Goal: Find specific page/section: Find specific page/section

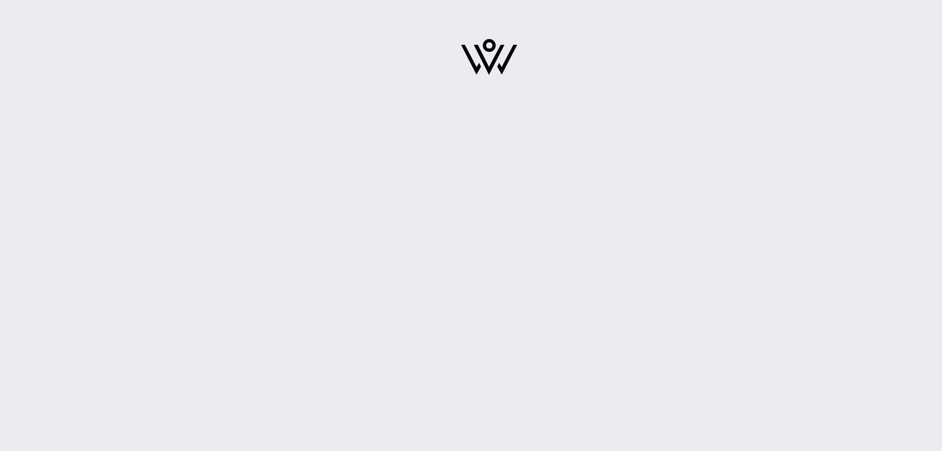
click at [493, 52] on img at bounding box center [489, 57] width 56 height 36
